Goal: Find specific page/section: Find specific page/section

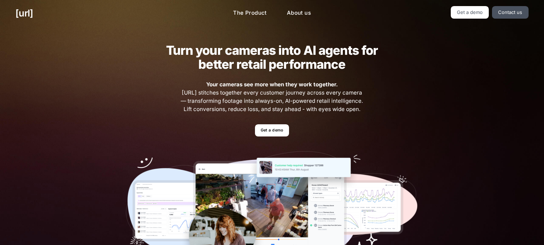
click at [490, 18] on ul "Get a demo Contact us" at bounding box center [447, 12] width 163 height 13
click at [479, 17] on link "Get a demo" at bounding box center [470, 12] width 38 height 13
